Goal: Task Accomplishment & Management: Use online tool/utility

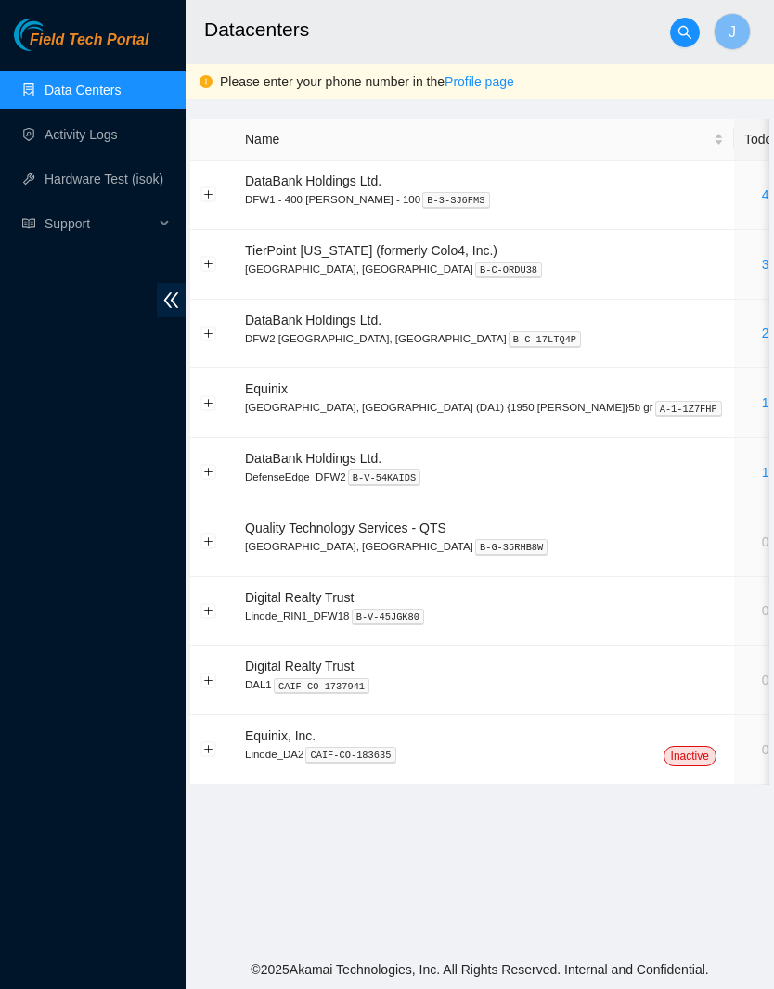
click at [762, 335] on link "2" at bounding box center [765, 333] width 7 height 15
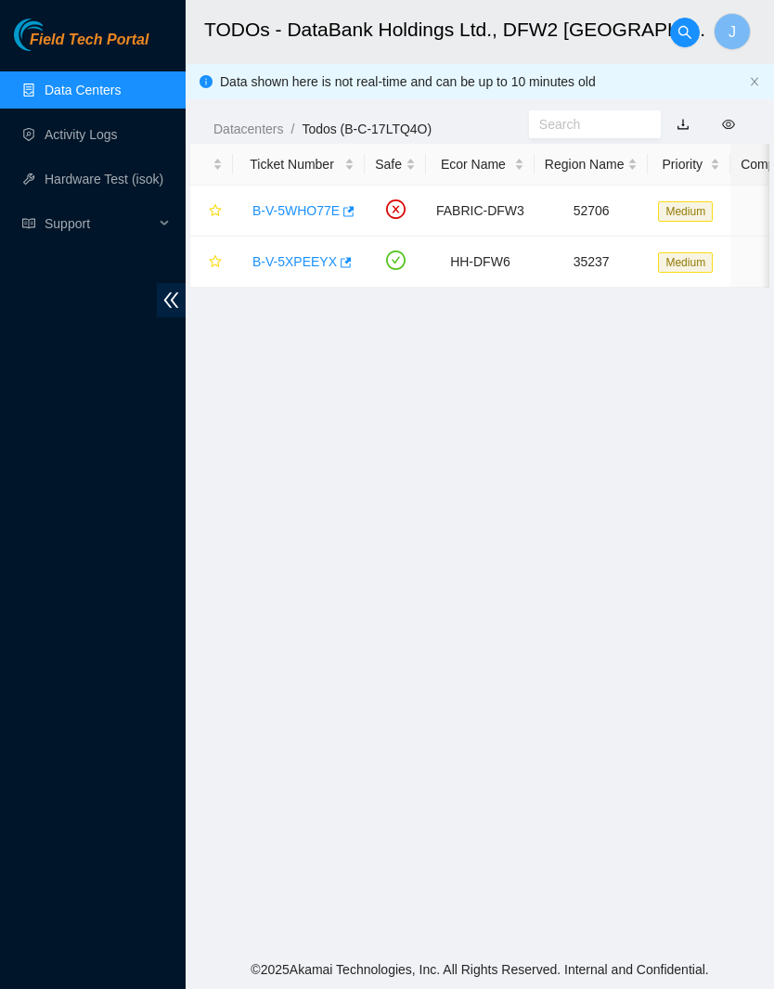
click at [120, 89] on link "Data Centers" at bounding box center [83, 90] width 76 height 15
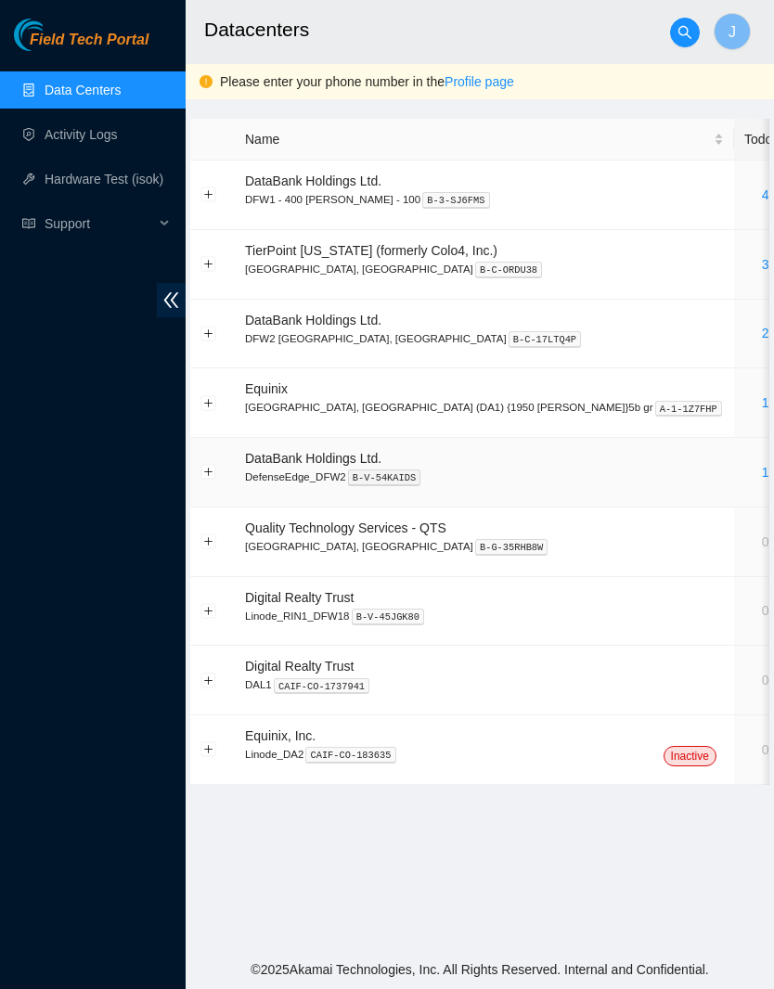
click at [744, 462] on div "1" at bounding box center [765, 472] width 42 height 20
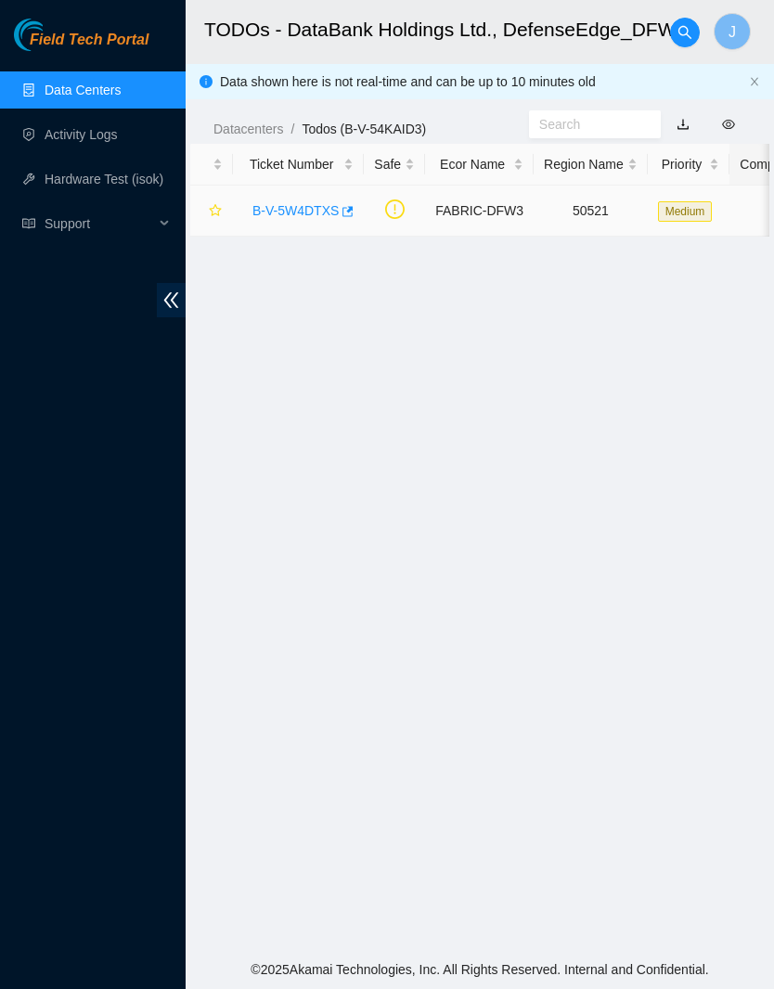
click at [317, 203] on link "B-V-5W4DTXS" at bounding box center [295, 210] width 86 height 15
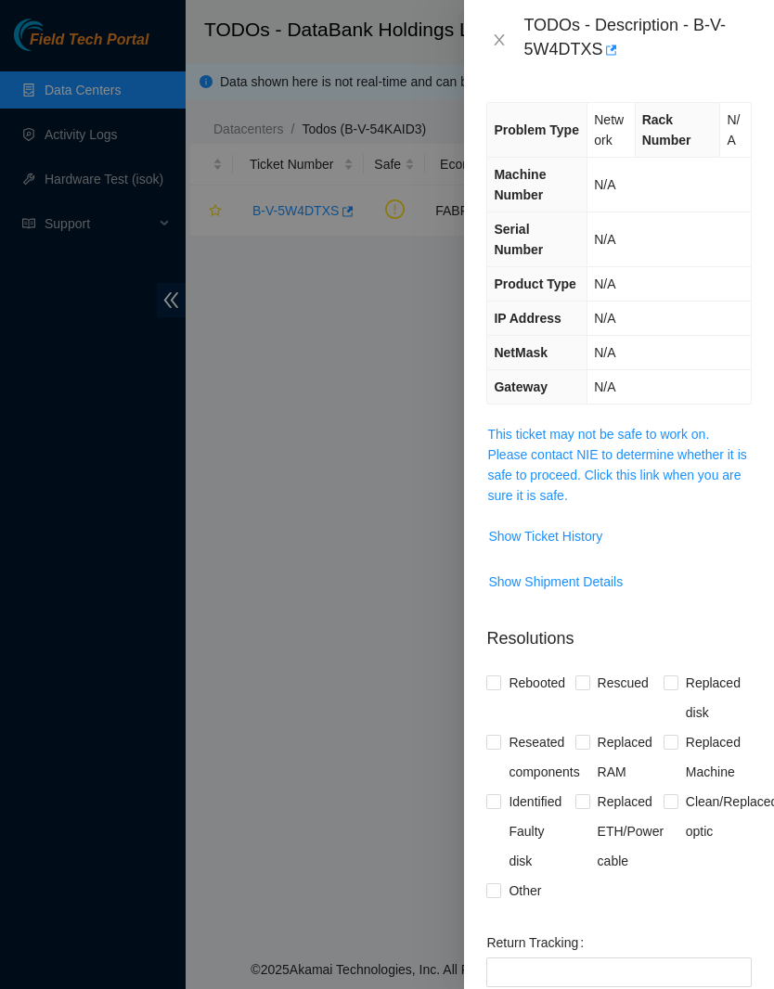
click at [587, 547] on span "Show Ticket History" at bounding box center [545, 536] width 114 height 20
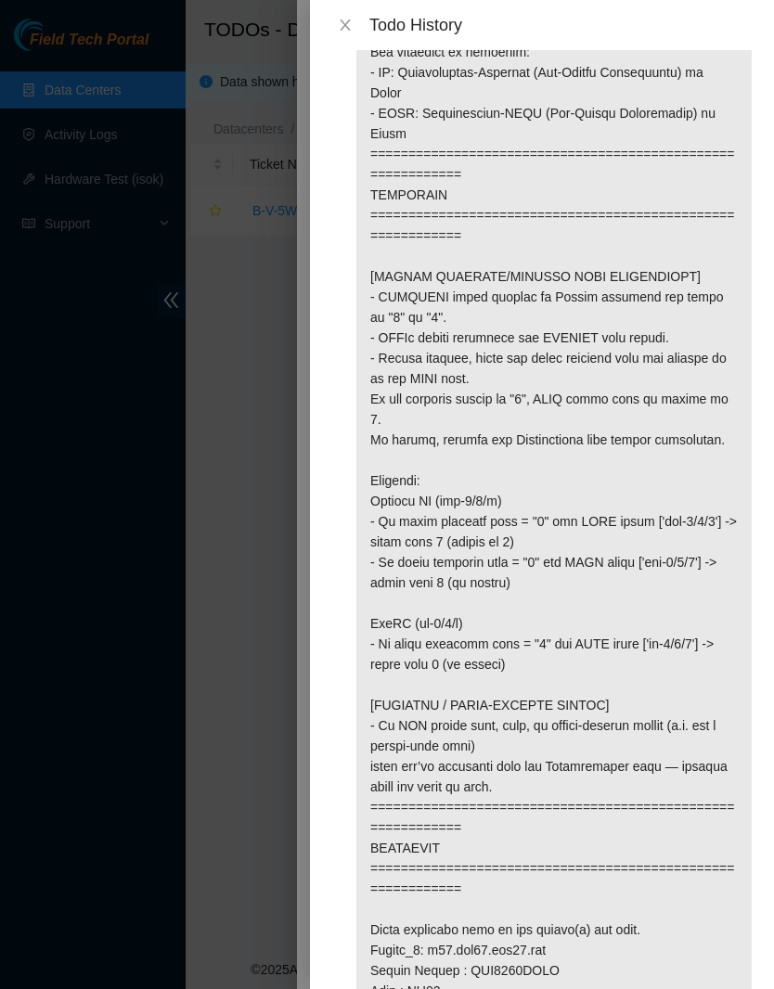
scroll to position [342, 0]
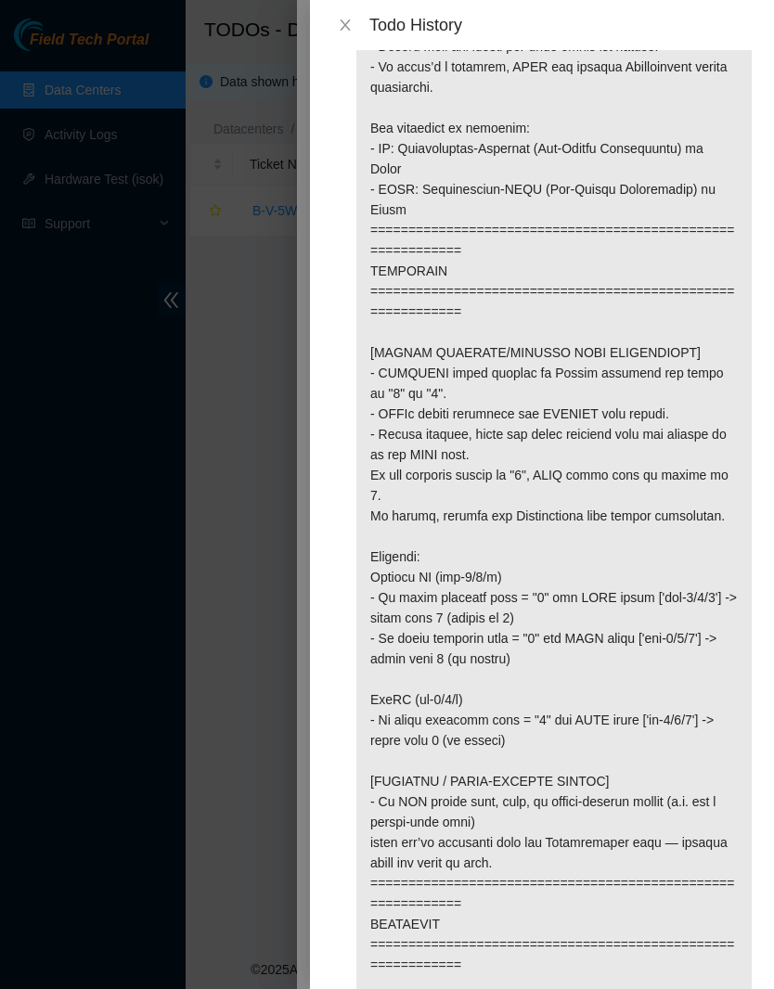
click at [344, 29] on icon "close" at bounding box center [345, 25] width 15 height 15
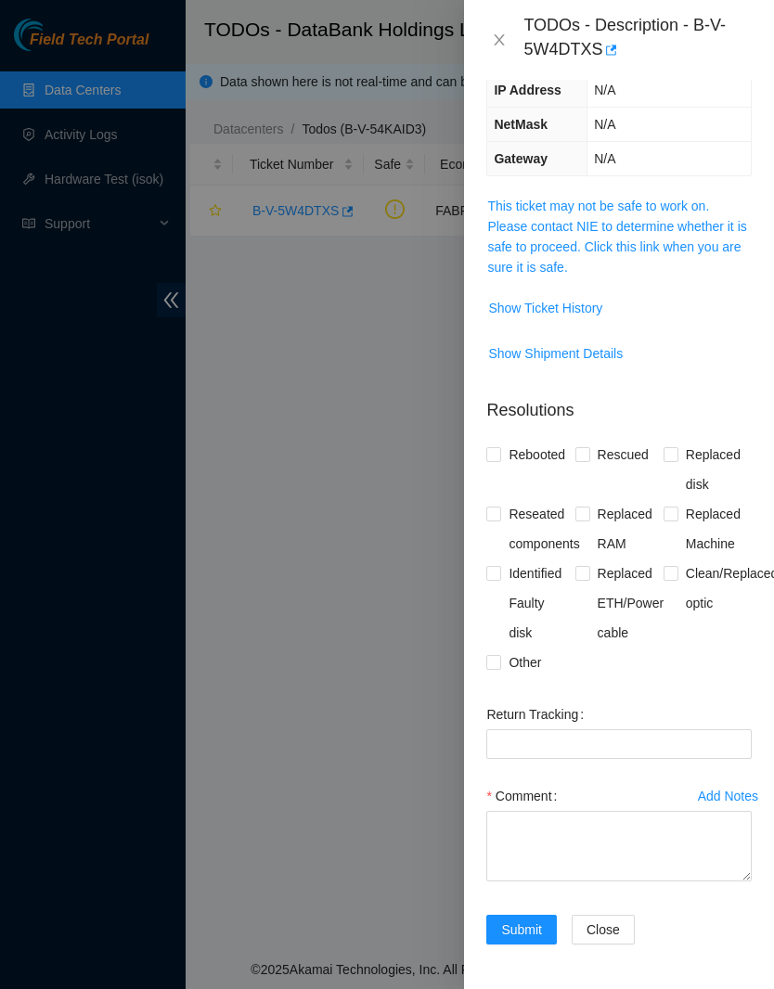
scroll to position [249, 0]
click at [527, 653] on span "Other" at bounding box center [524, 663] width 47 height 30
click at [499, 655] on input "Other" at bounding box center [492, 661] width 13 height 13
checkbox input "true"
click at [574, 829] on textarea "Comment" at bounding box center [618, 846] width 265 height 71
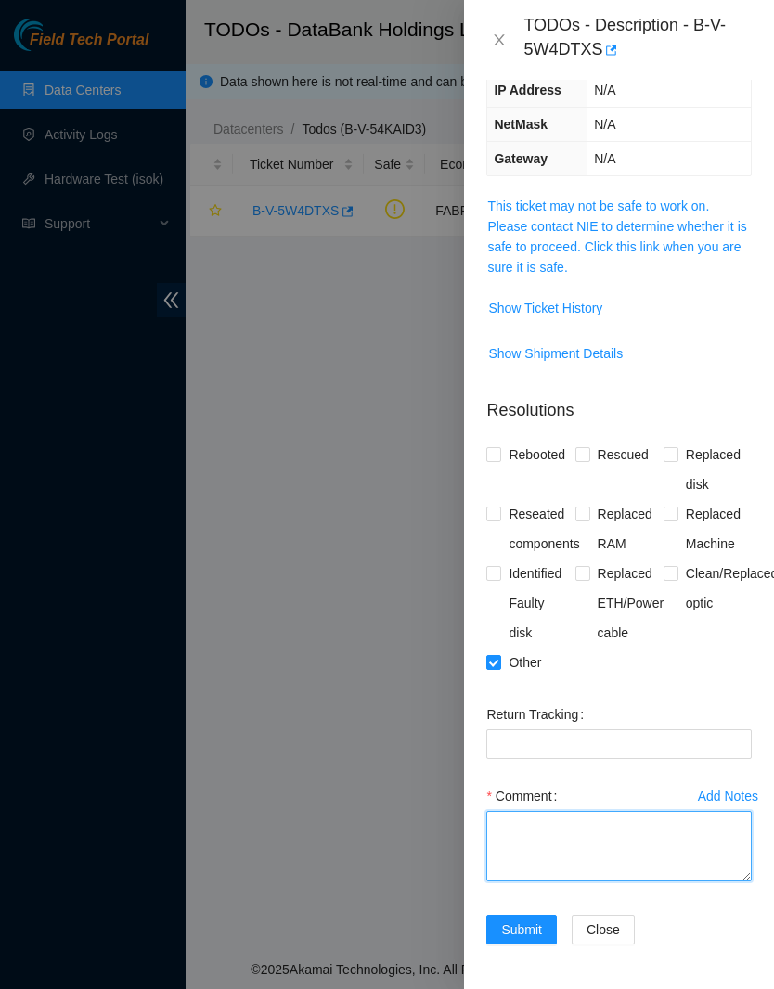
scroll to position [76, 0]
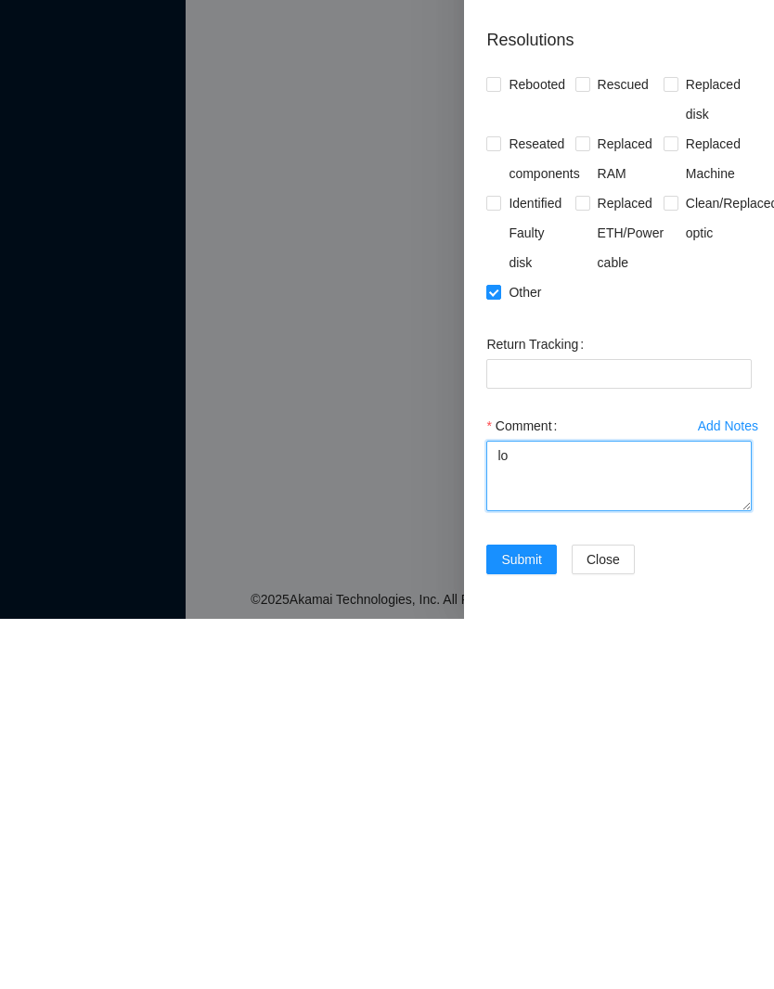
type textarea "l"
type textarea "p"
click at [722, 811] on textarea "Re-established connection on down port 2. Located disconnected fiber connection" at bounding box center [618, 846] width 265 height 71
click at [737, 811] on textarea "Re-established connection on down port 2. Located disconnected fiber connection" at bounding box center [618, 846] width 265 height 71
click at [637, 811] on textarea "Re-established connection on downed port 2. Located disconnected fiber connecti…" at bounding box center [618, 846] width 265 height 71
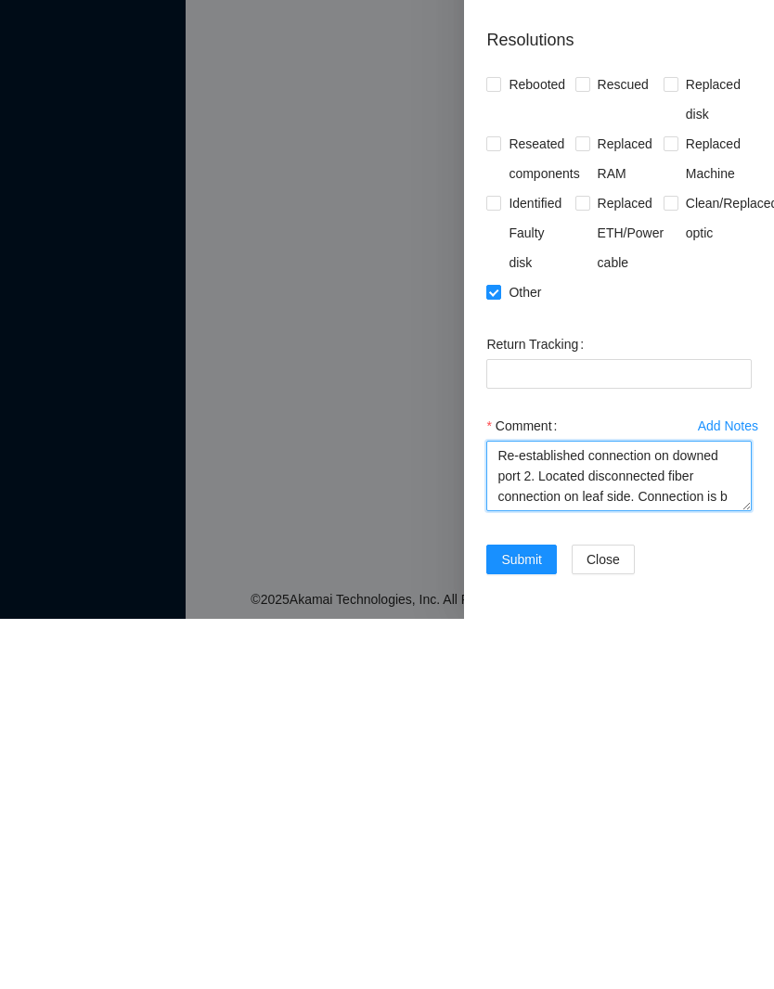
scroll to position [15, 0]
type textarea "Re-established connection on downed port 2. Located disconnected fiber connecti…"
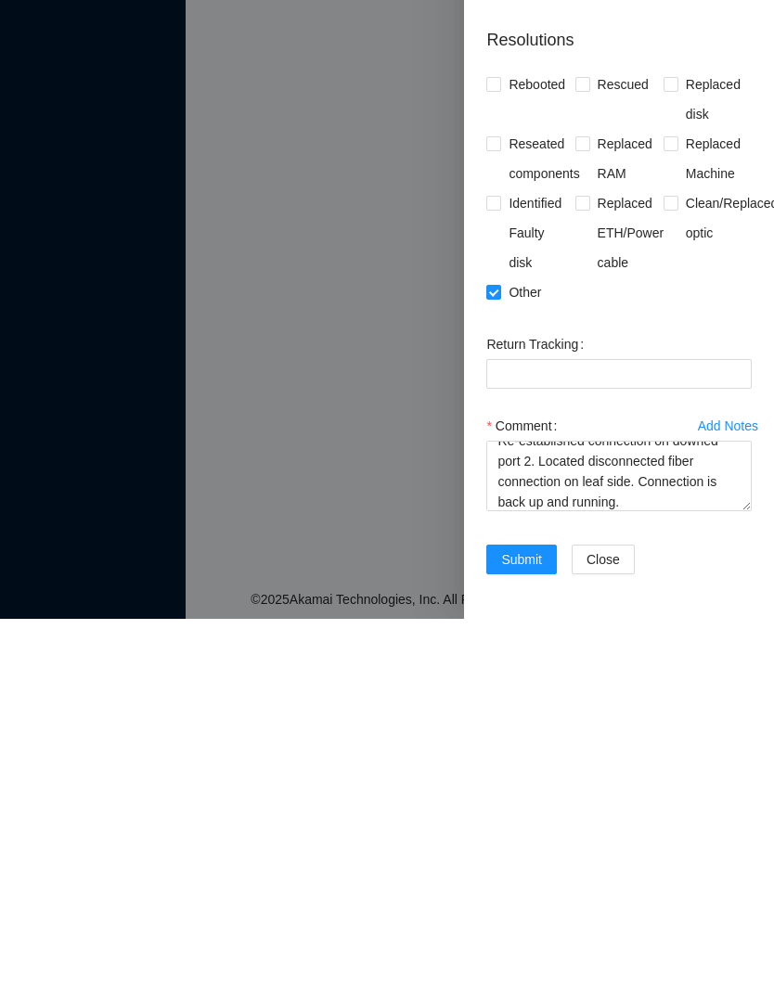
click at [542, 920] on span "Submit" at bounding box center [521, 930] width 41 height 20
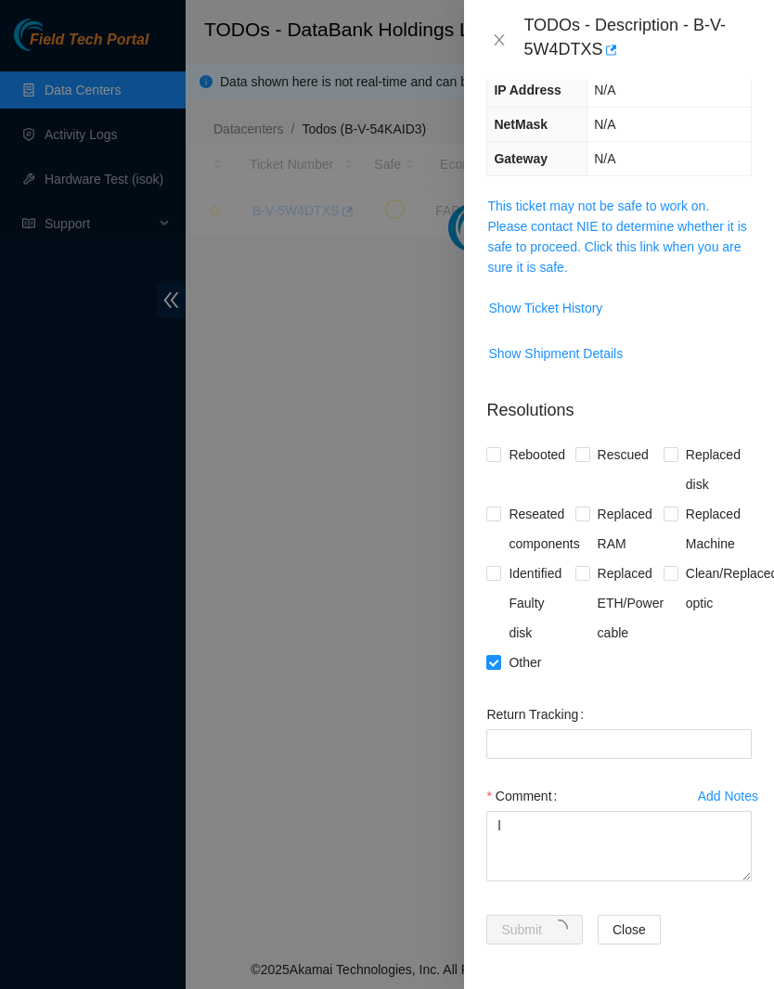
scroll to position [187, 0]
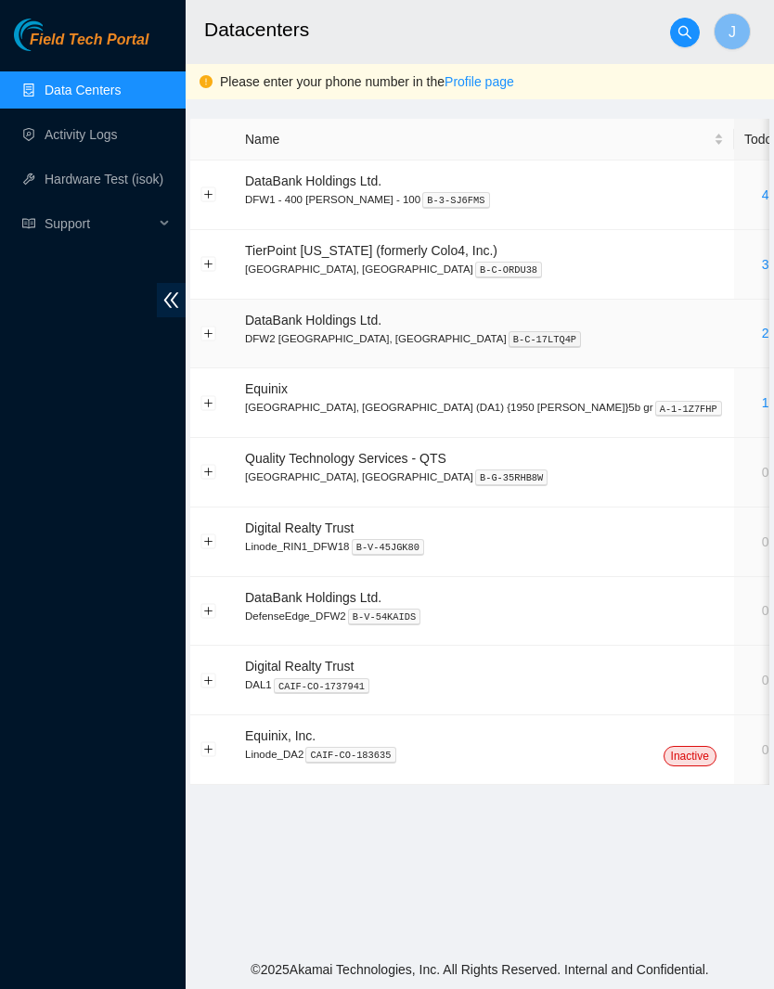
click at [762, 337] on link "2" at bounding box center [765, 333] width 7 height 15
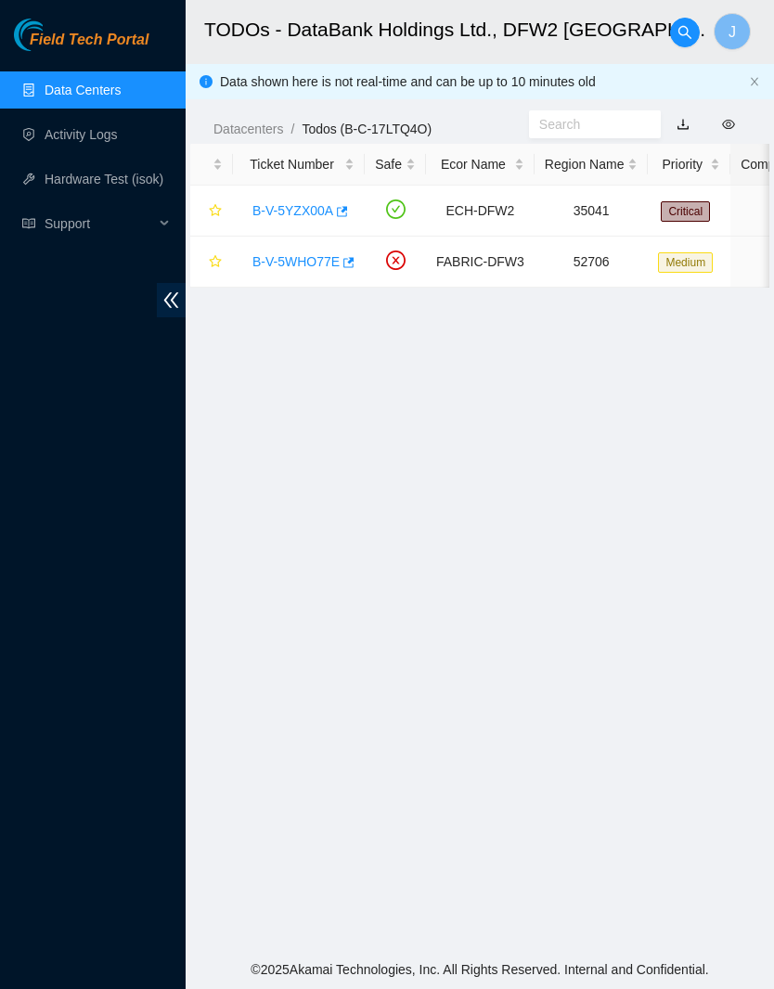
click at [319, 212] on link "B-V-5YZX00A" at bounding box center [292, 210] width 81 height 15
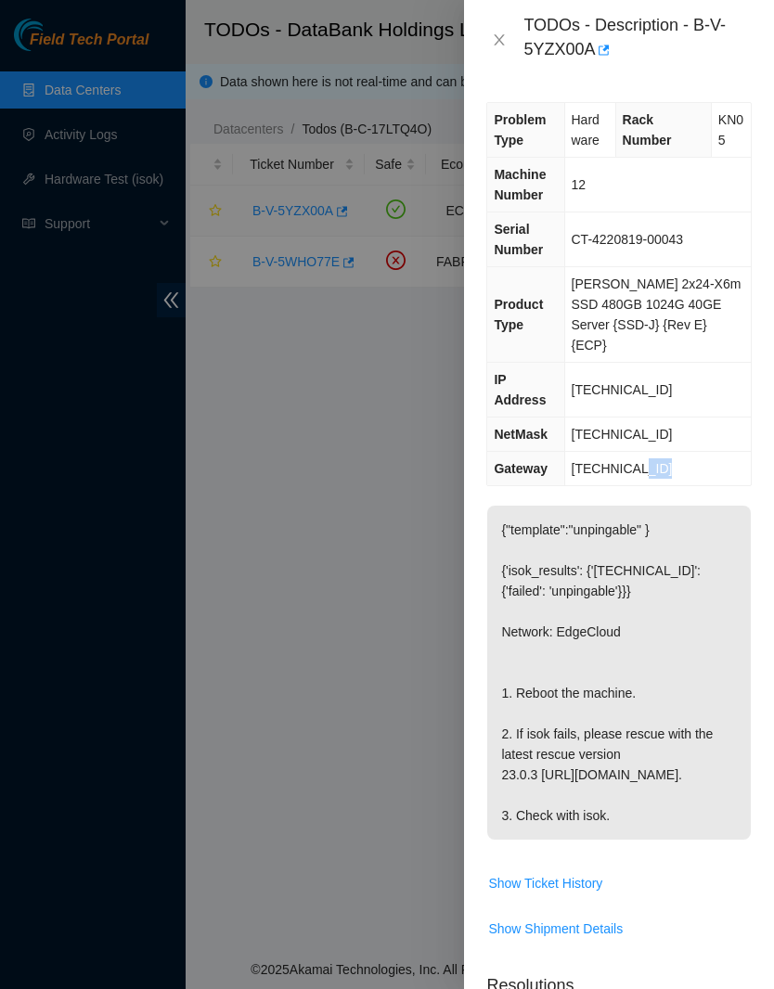
click at [507, 43] on icon "close" at bounding box center [499, 39] width 15 height 15
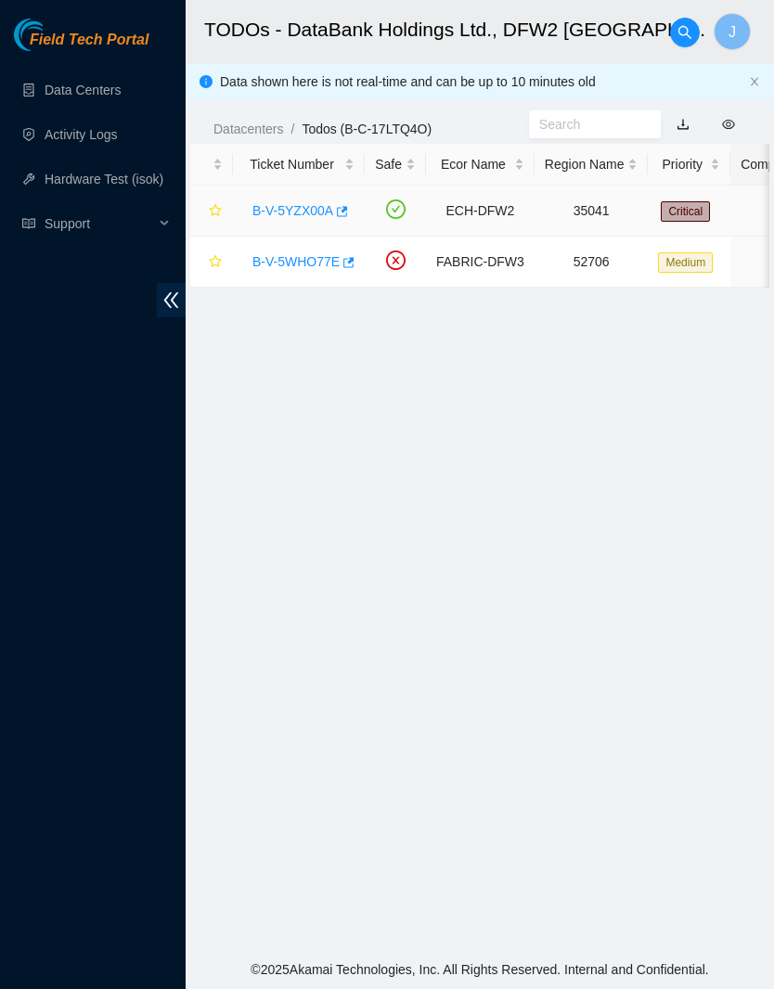
click at [313, 218] on link "B-V-5YZX00A" at bounding box center [292, 210] width 81 height 15
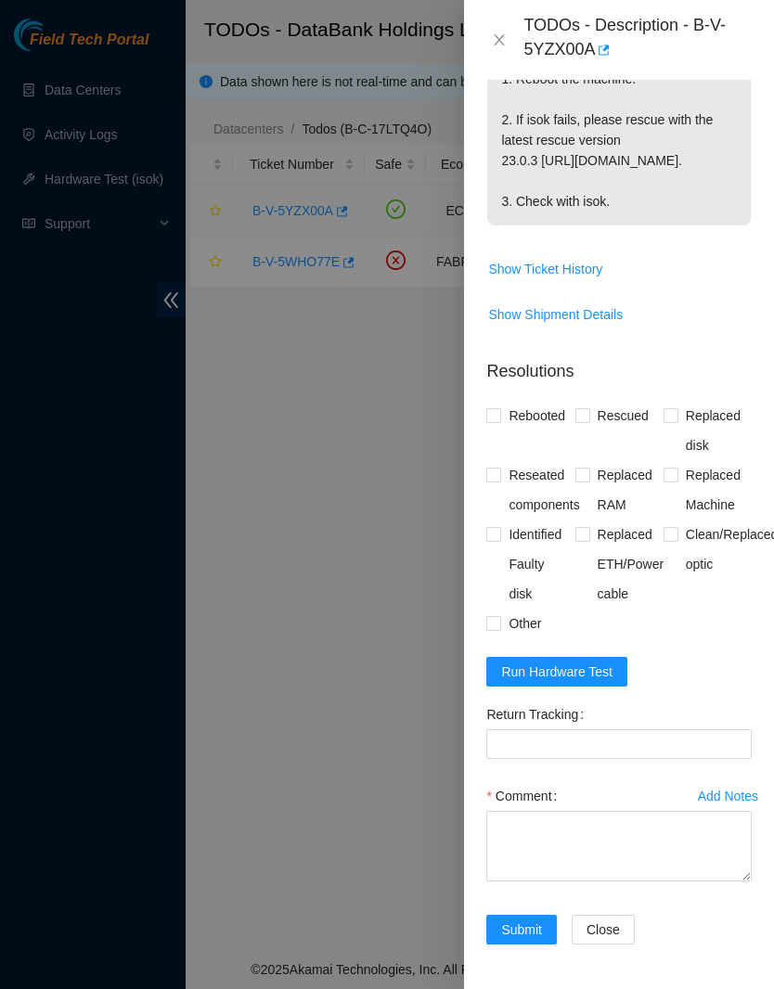
scroll to position [696, 0]
click at [591, 677] on span "Run Hardware Test" at bounding box center [556, 672] width 111 height 20
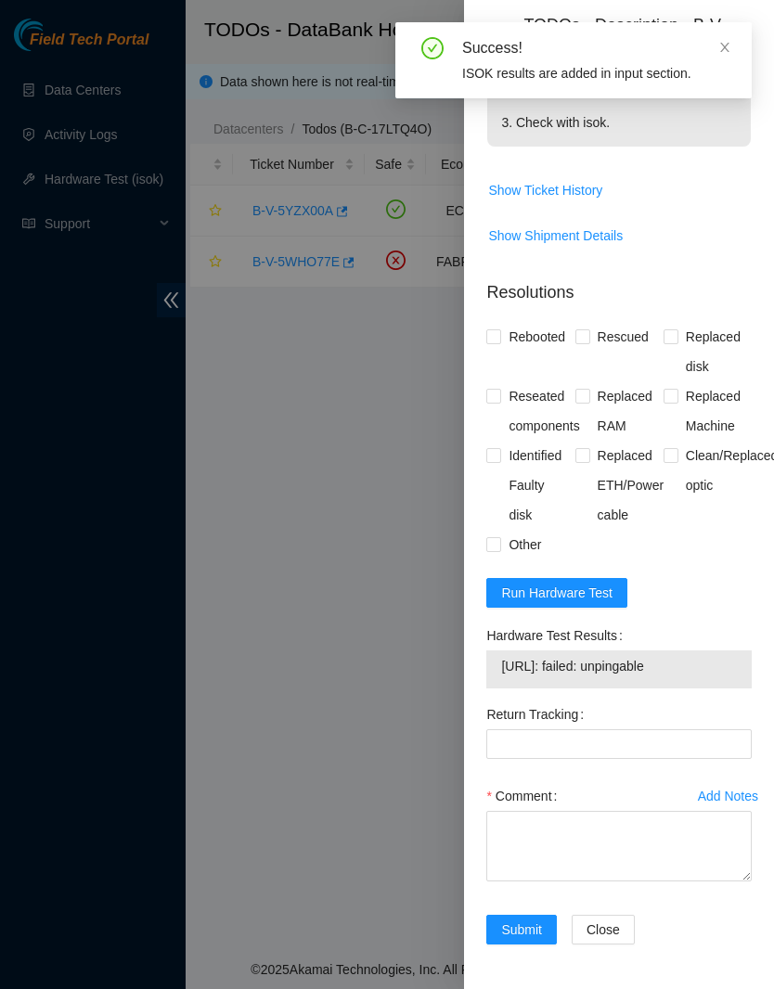
click at [579, 603] on span "Run Hardware Test" at bounding box center [556, 593] width 111 height 20
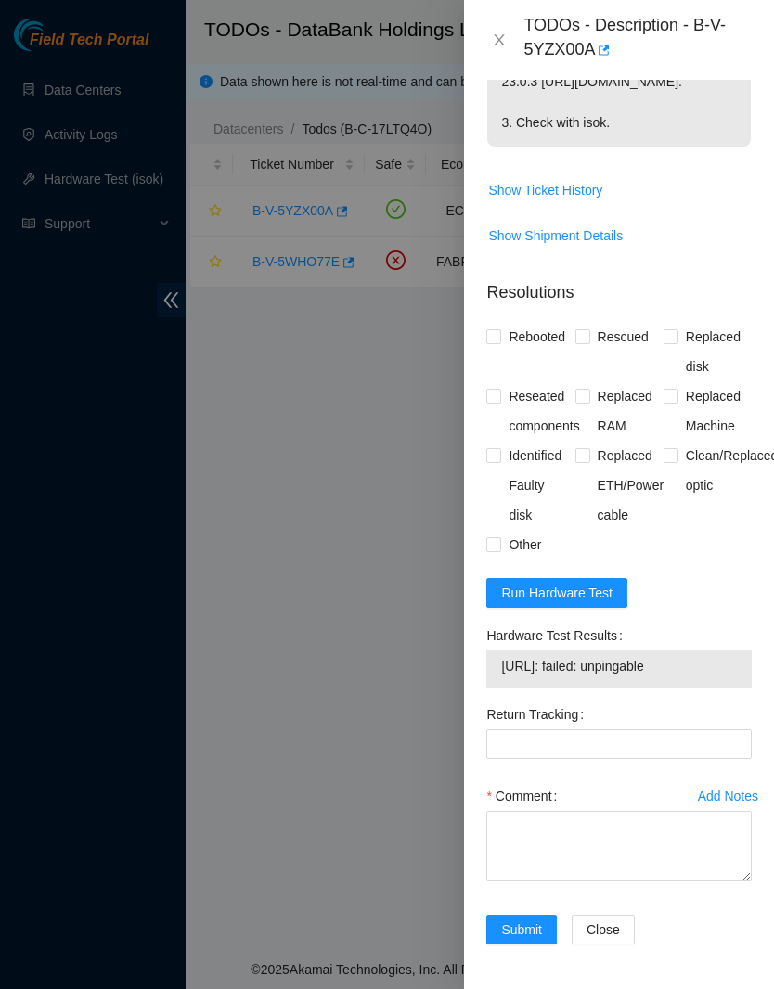
scroll to position [777, -1]
click at [568, 587] on span "Run Hardware Test" at bounding box center [556, 593] width 111 height 20
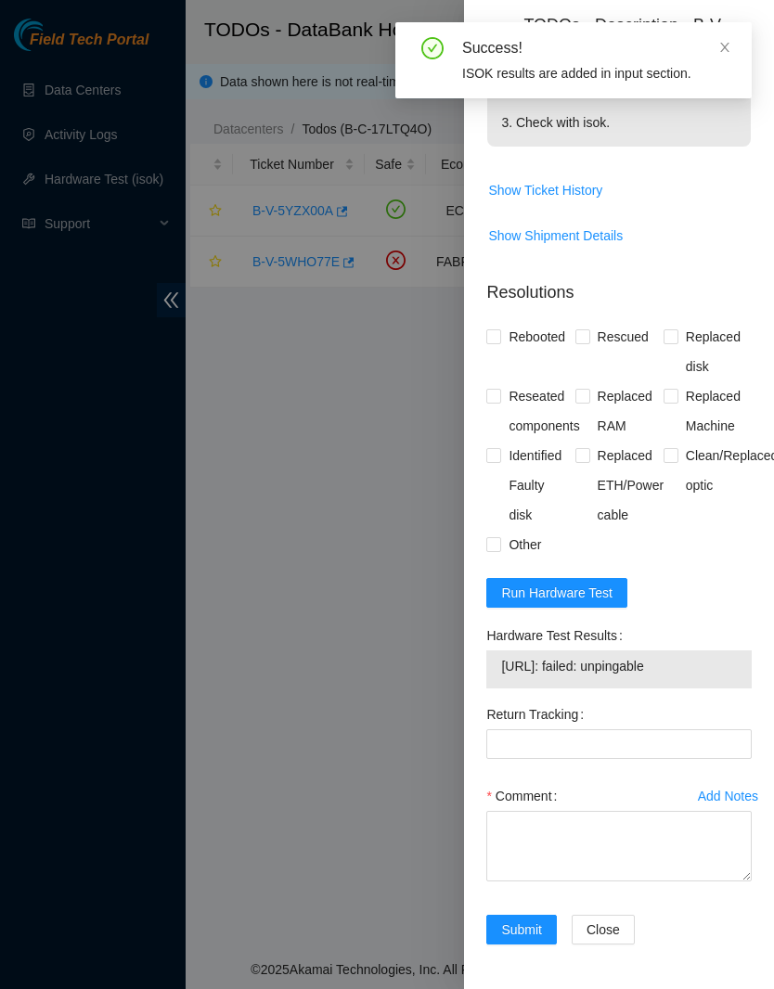
click at [585, 648] on form "Resolutions Rebooted Rescued Replaced disk Reseated components Replaced RAM Rep…" at bounding box center [618, 616] width 265 height 702
click at [600, 603] on span "Run Hardware Test" at bounding box center [556, 593] width 111 height 20
click at [599, 603] on span "Run Hardware Test" at bounding box center [556, 593] width 111 height 20
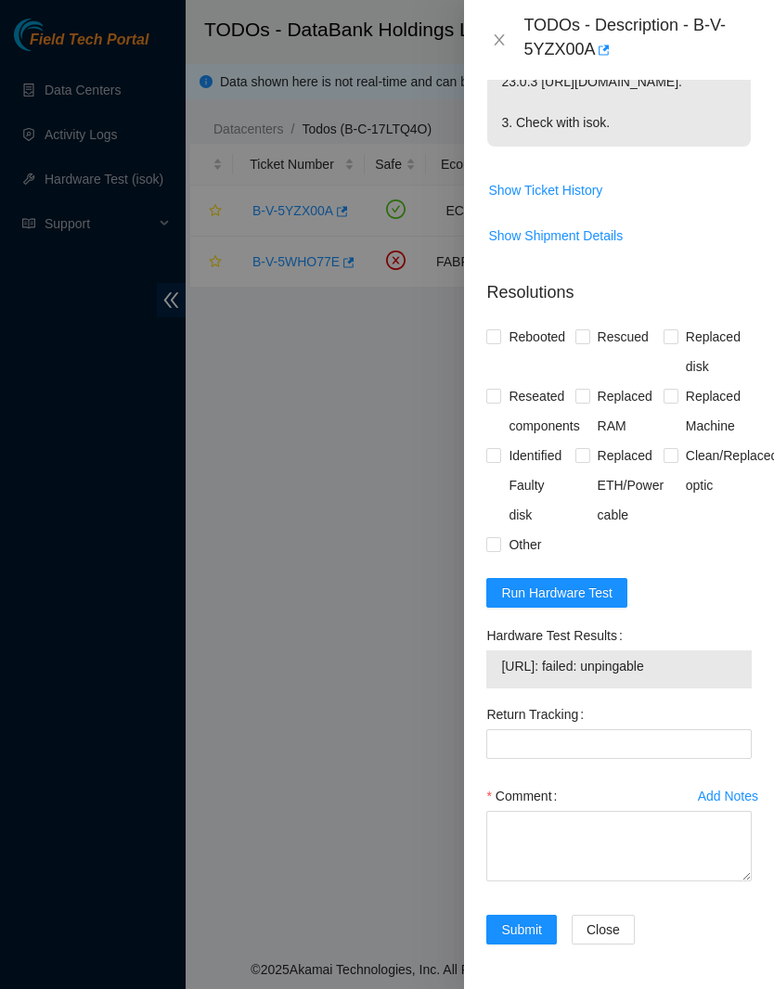
click at [600, 603] on span "Run Hardware Test" at bounding box center [556, 593] width 111 height 20
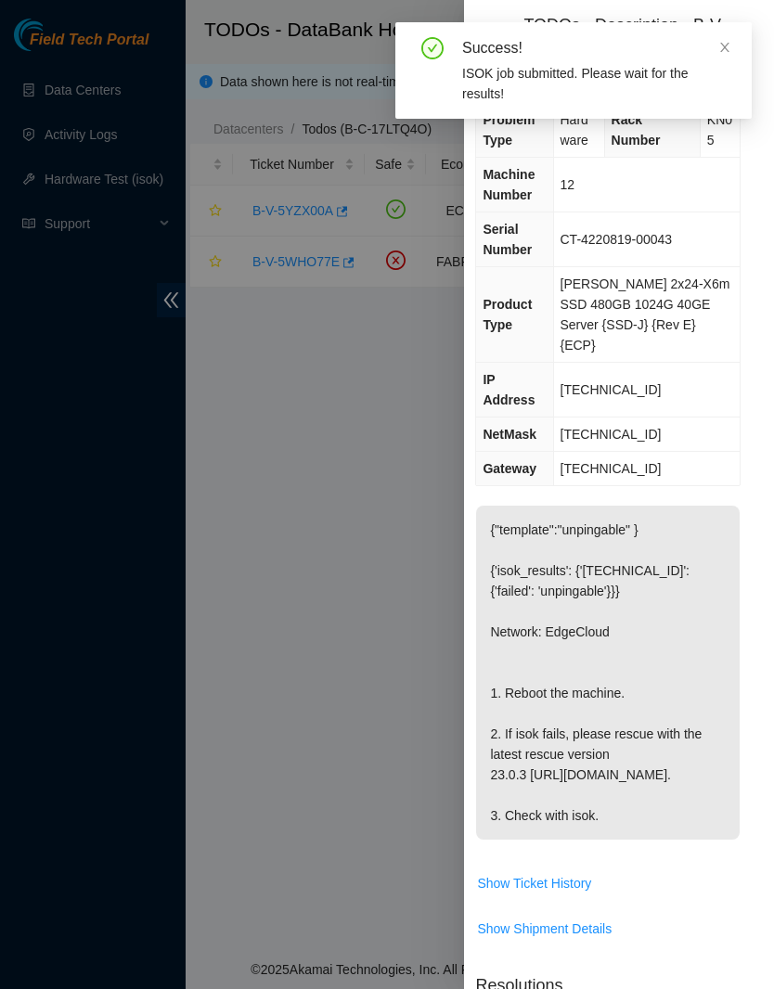
scroll to position [0, 17]
